Goal: Information Seeking & Learning: Learn about a topic

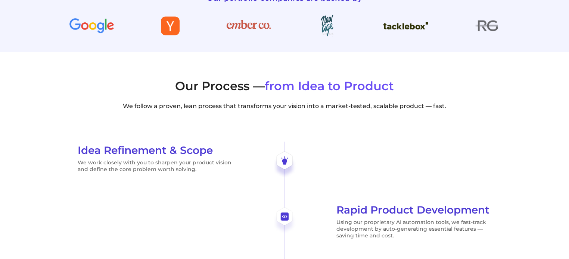
scroll to position [2953, 0]
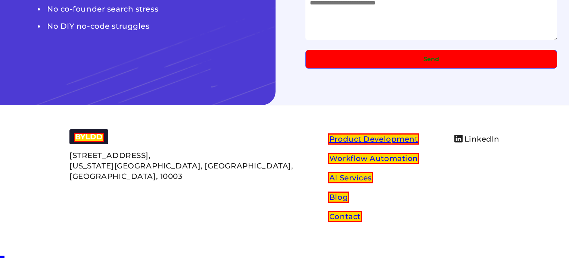
click at [328, 138] on link "Product Development" at bounding box center [373, 139] width 91 height 11
click at [328, 163] on link "Workflow Automation" at bounding box center [373, 158] width 91 height 11
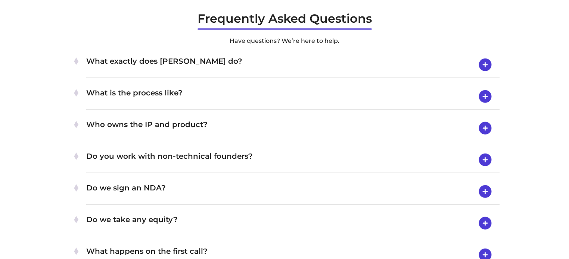
scroll to position [2951, 0]
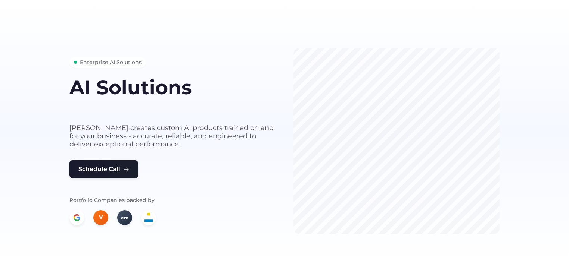
click at [171, 91] on h1 "AI Solutions" at bounding box center [172, 87] width 206 height 21
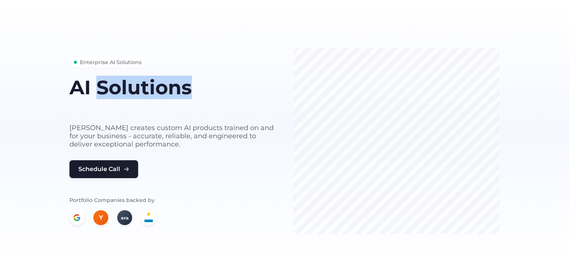
click at [171, 91] on h1 "AI Solutions" at bounding box center [172, 87] width 206 height 21
copy div "AI Solutions"
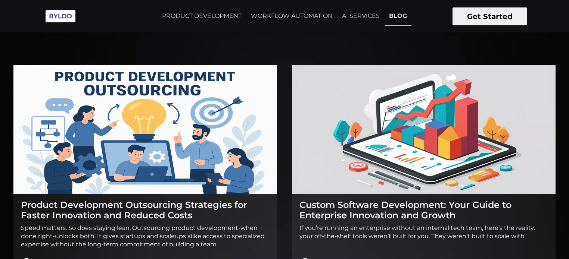
scroll to position [9, 0]
